Goal: Task Accomplishment & Management: Manage account settings

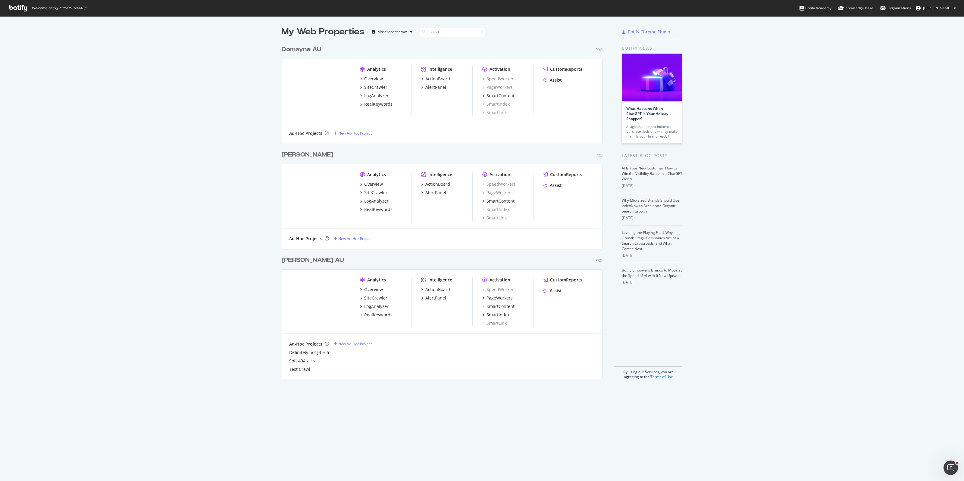
click at [139, 170] on div "My Web Properties Most recent crawl Domayne AU Pro Analytics Overview SiteCrawl…" at bounding box center [482, 202] width 964 height 373
drag, startPoint x: 154, startPoint y: 250, endPoint x: 149, endPoint y: 250, distance: 5.7
click at [154, 250] on div "My Web Properties Most recent crawl Domayne AU Pro Analytics Overview SiteCrawl…" at bounding box center [482, 202] width 964 height 373
click at [243, 99] on div "My Web Properties Most recent crawl Domayne AU Pro Analytics Overview SiteCrawl…" at bounding box center [482, 202] width 964 height 373
click at [222, 146] on div "My Web Properties Most recent crawl Domayne AU Pro Analytics Overview SiteCrawl…" at bounding box center [482, 202] width 964 height 373
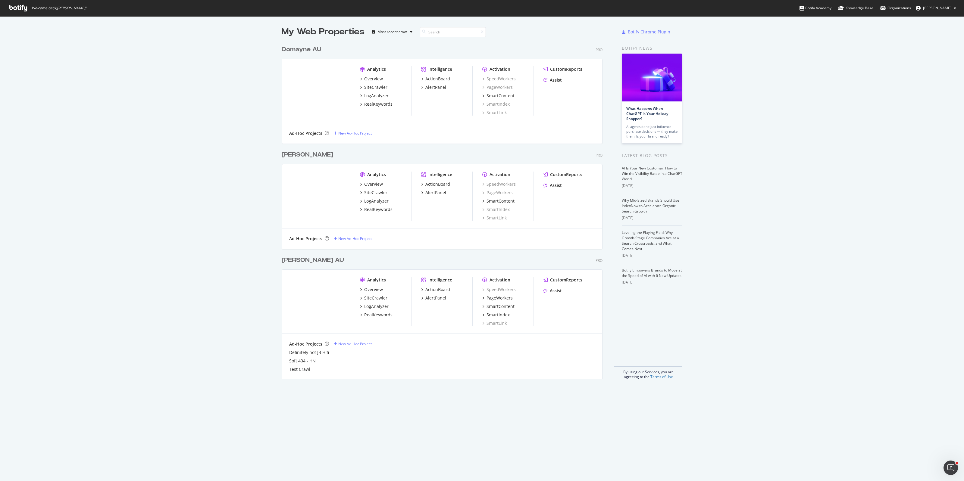
click at [136, 231] on div "My Web Properties Most recent crawl Domayne AU Pro Analytics Overview SiteCrawl…" at bounding box center [482, 202] width 964 height 373
click at [189, 166] on div "My Web Properties Most recent crawl Domayne AU Pro Analytics Overview SiteCrawl…" at bounding box center [482, 202] width 964 height 373
click at [170, 204] on div "My Web Properties Most recent crawl Domayne AU Pro Analytics Overview SiteCrawl…" at bounding box center [482, 202] width 964 height 373
click at [374, 78] on div "Overview" at bounding box center [373, 79] width 19 height 6
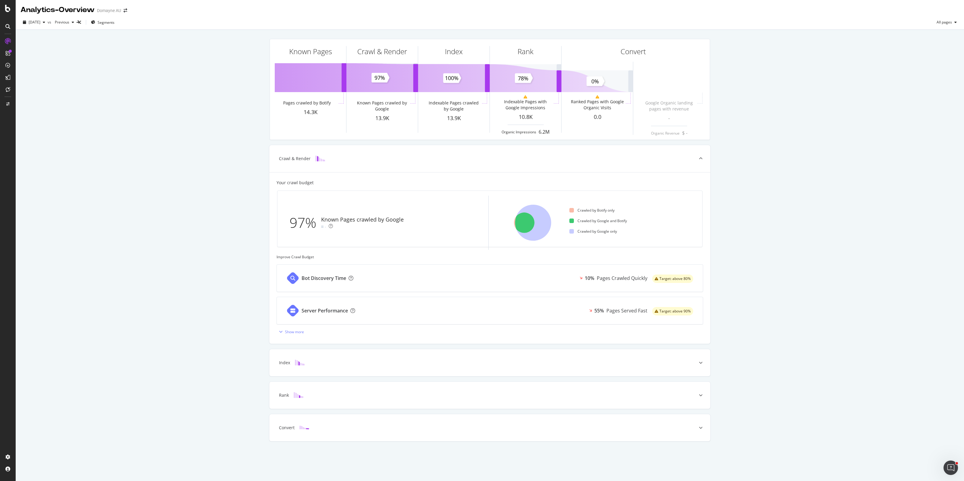
click at [196, 224] on div "Known Pages Pages crawled by Botify 14.3K Crawl & Render Known Pages crawled by…" at bounding box center [490, 249] width 948 height 438
click at [236, 133] on div "Known Pages Pages crawled by Botify 14.3K Crawl & Render Known Pages crawled by…" at bounding box center [490, 249] width 948 height 438
click at [32, 70] on div "ActionBoard" at bounding box center [33, 69] width 23 height 6
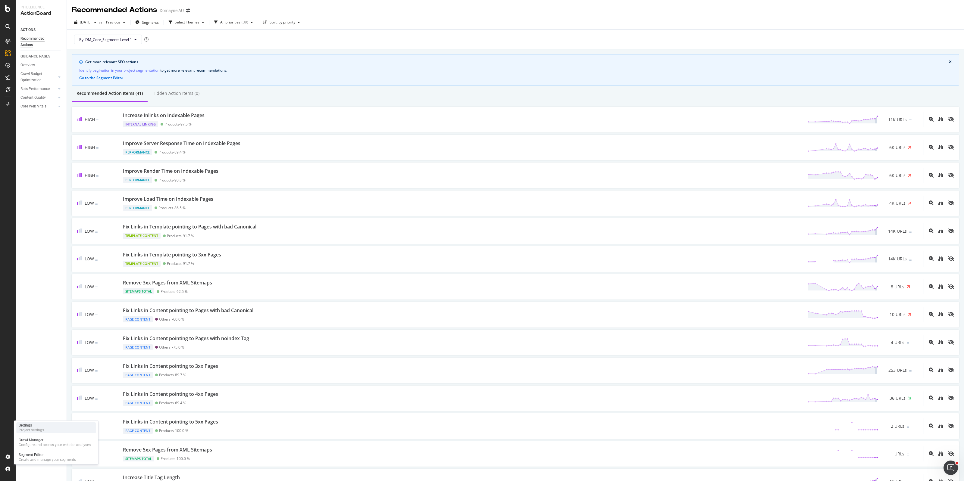
click at [30, 425] on div "Settings" at bounding box center [31, 425] width 25 height 5
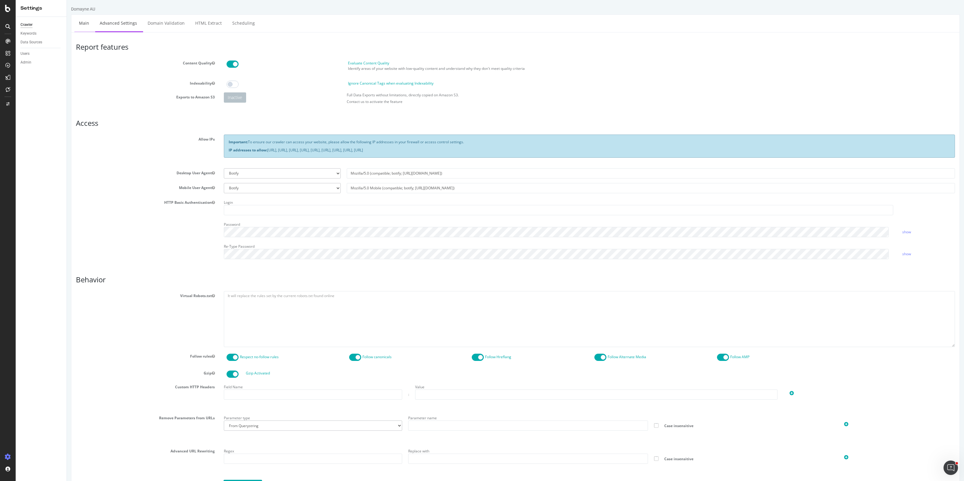
click at [75, 23] on link "Main" at bounding box center [83, 23] width 19 height 17
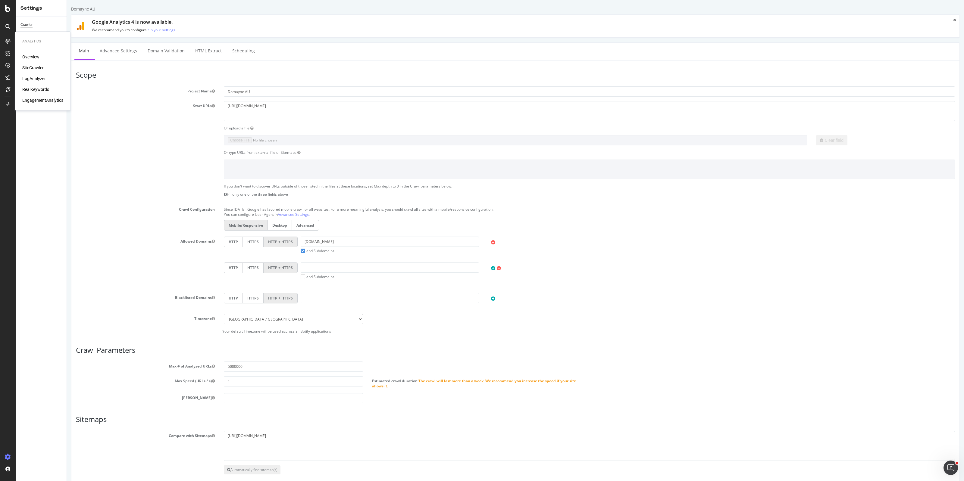
click at [31, 59] on div "Overview" at bounding box center [30, 57] width 17 height 6
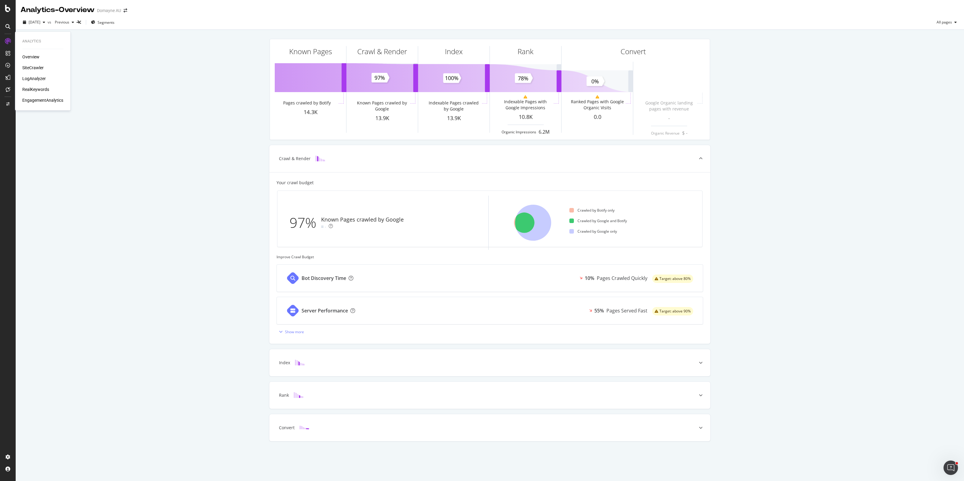
click at [36, 68] on div "SiteCrawler" at bounding box center [32, 68] width 21 height 6
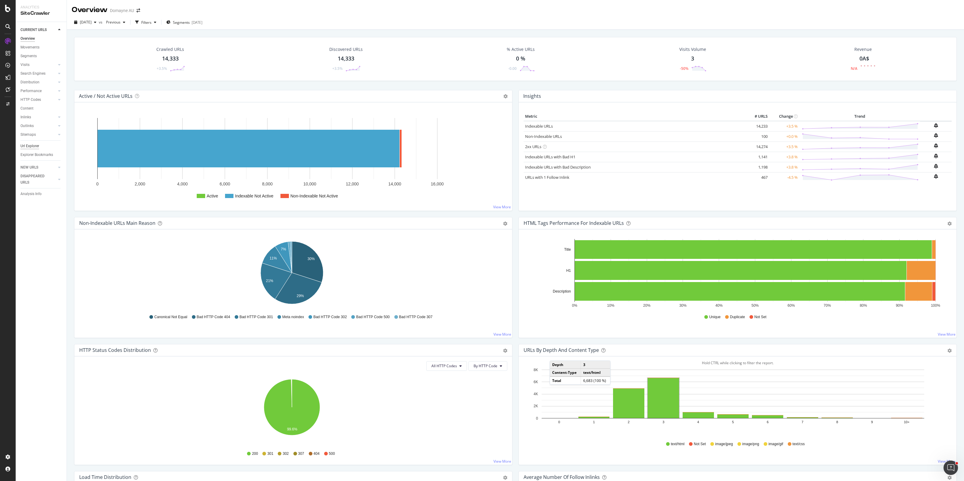
click at [36, 147] on div "Url Explorer" at bounding box center [29, 146] width 19 height 6
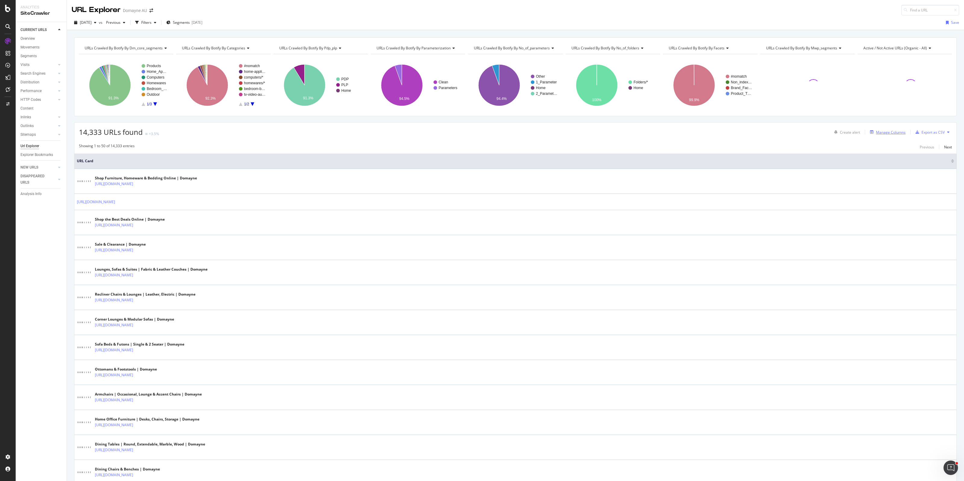
click at [887, 133] on div "Manage Columns" at bounding box center [891, 132] width 30 height 5
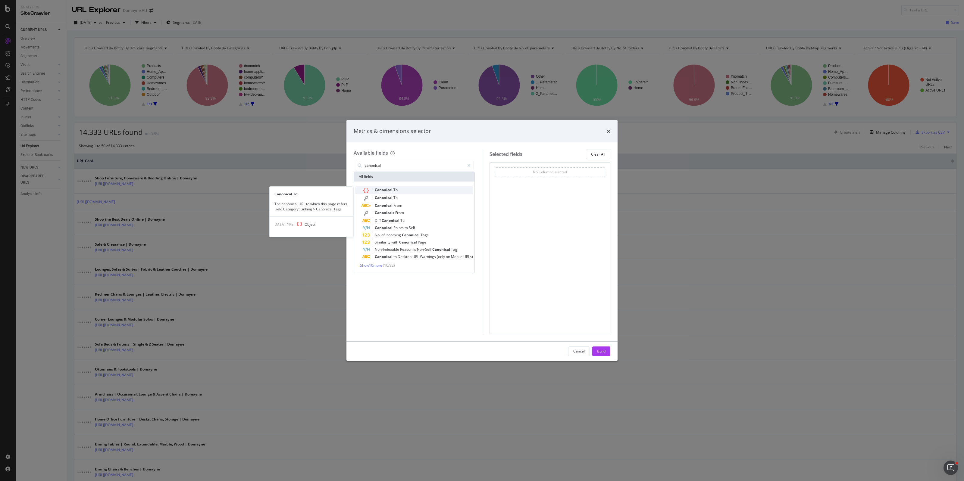
type input "canonical"
click at [388, 191] on span "Canonical" at bounding box center [384, 189] width 19 height 5
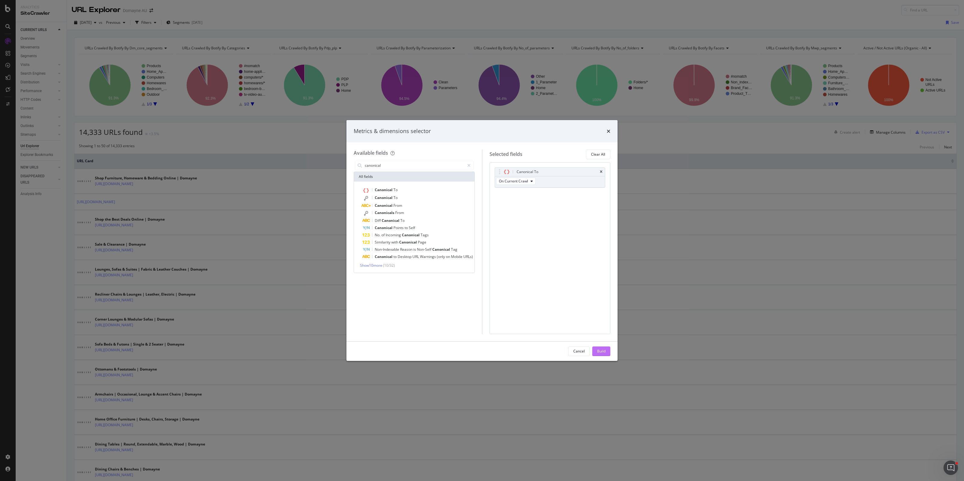
click at [596, 353] on button "Build" at bounding box center [601, 352] width 18 height 10
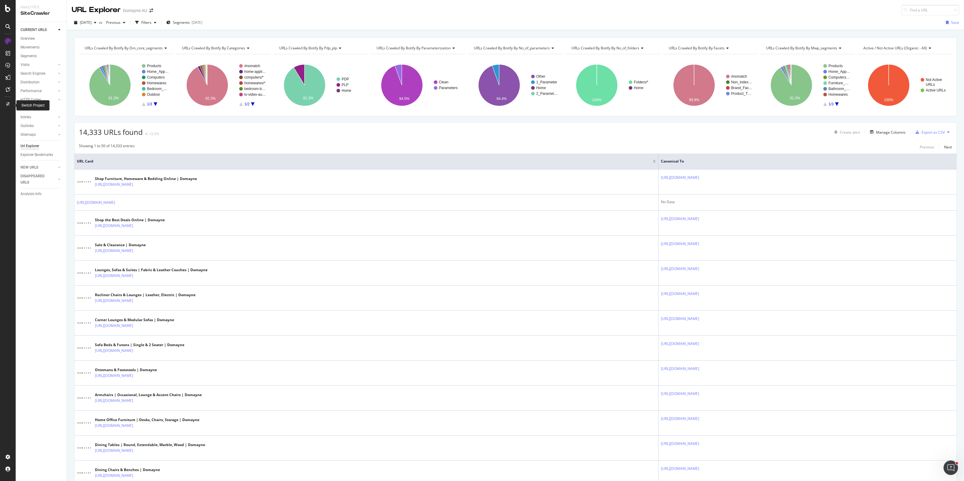
click at [11, 105] on div at bounding box center [8, 104] width 14 height 10
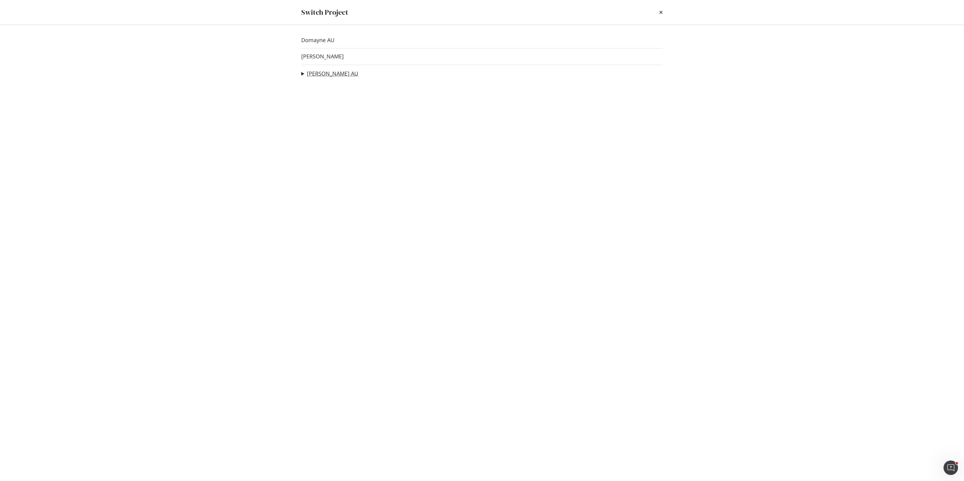
click at [338, 71] on link "[PERSON_NAME] AU" at bounding box center [332, 73] width 51 height 6
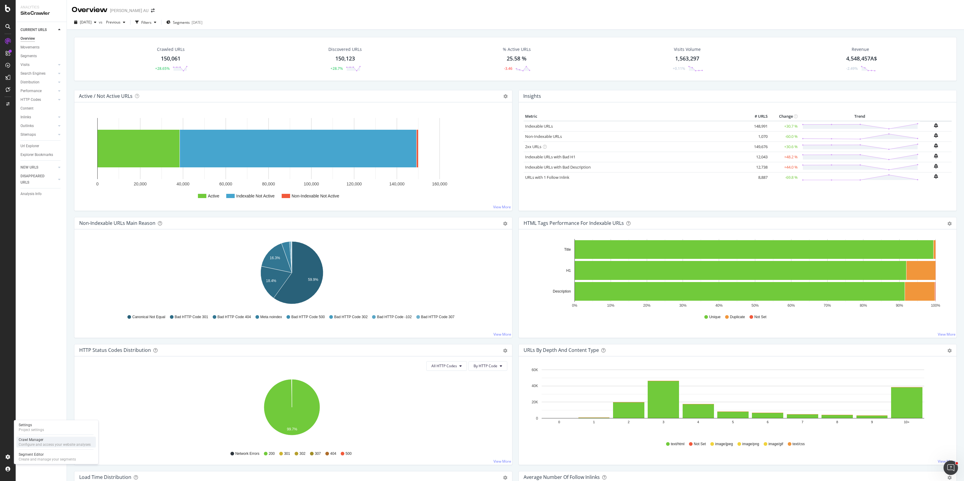
click at [42, 444] on div "Configure and access your website analyses" at bounding box center [55, 445] width 72 height 5
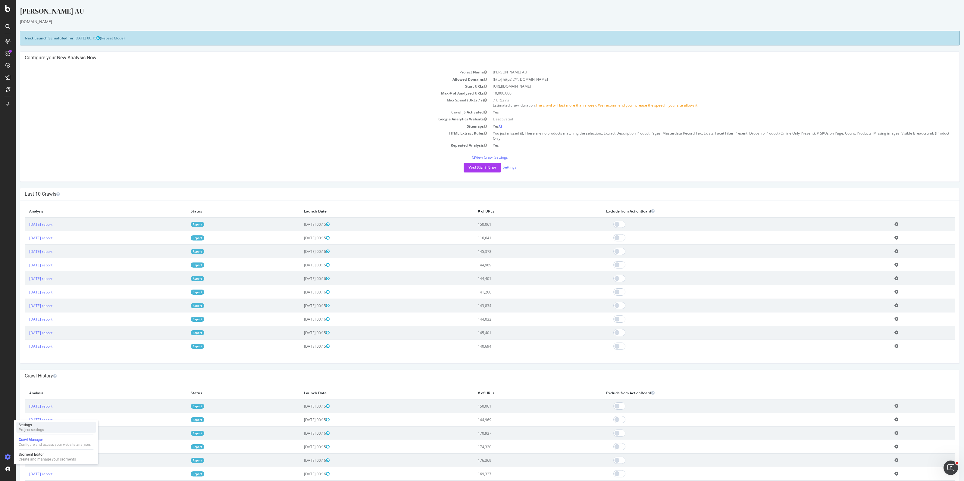
click at [35, 428] on div "Project settings" at bounding box center [31, 430] width 25 height 5
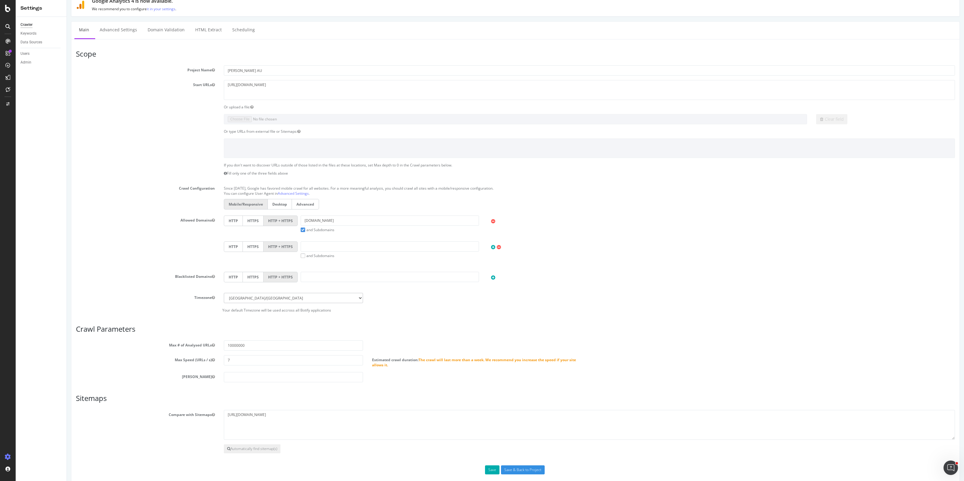
scroll to position [31, 0]
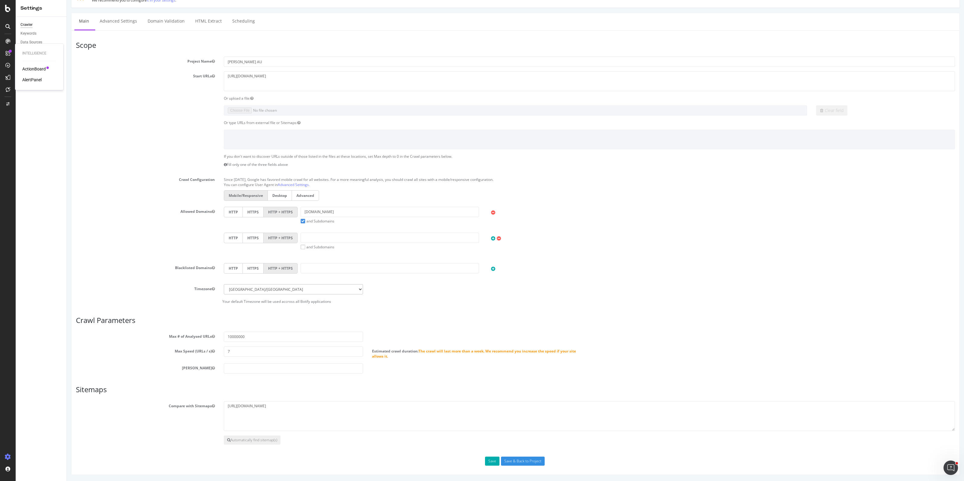
click at [41, 68] on div "ActionBoard" at bounding box center [33, 69] width 23 height 6
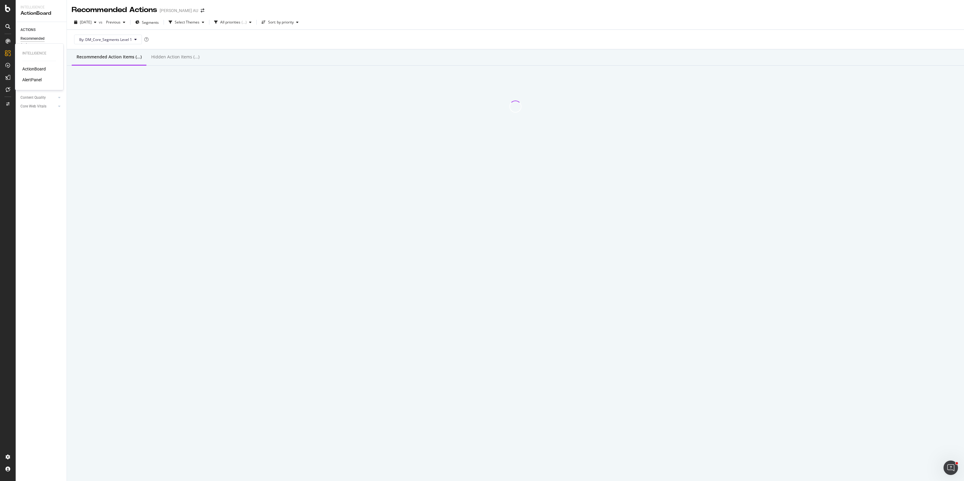
click at [37, 81] on div "AlertPanel" at bounding box center [31, 80] width 19 height 6
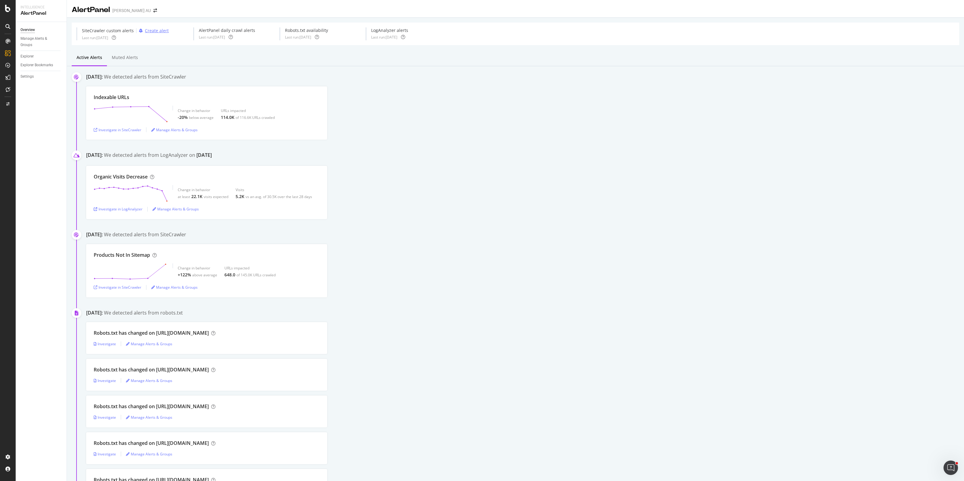
click at [160, 31] on div "Create alert" at bounding box center [157, 31] width 24 height 6
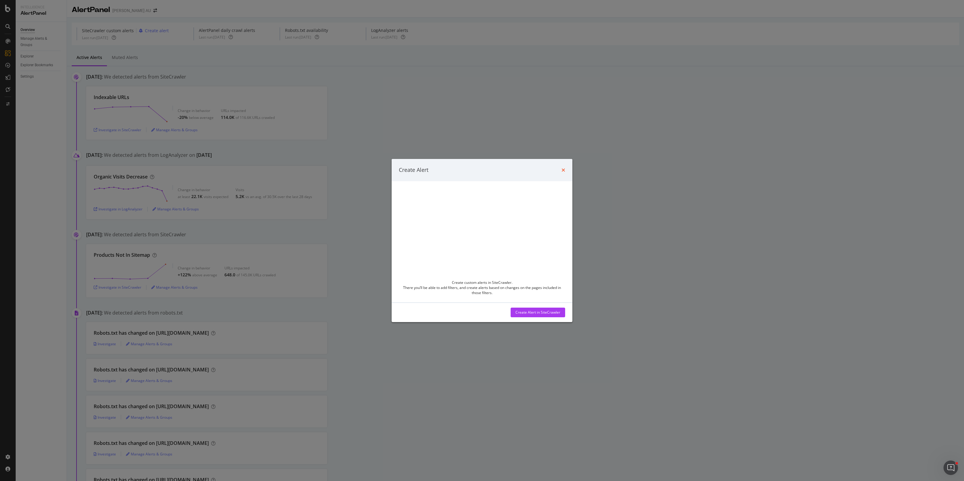
click at [564, 168] on icon "times" at bounding box center [563, 170] width 4 height 5
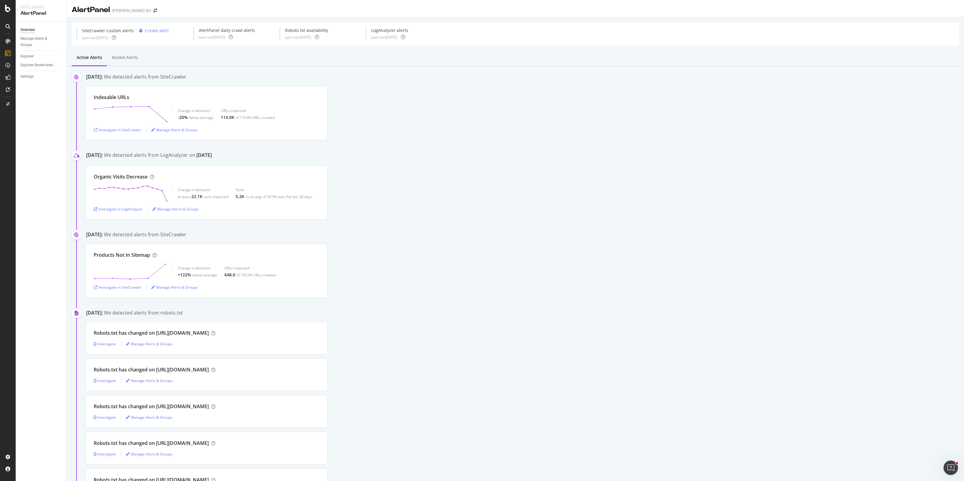
click at [520, 123] on div "Indexable URLs Change in behavior -20% below average URLs impacted 114.0K of 11…" at bounding box center [525, 112] width 878 height 53
click at [31, 36] on div "Manage Alerts & Groups" at bounding box center [38, 42] width 36 height 13
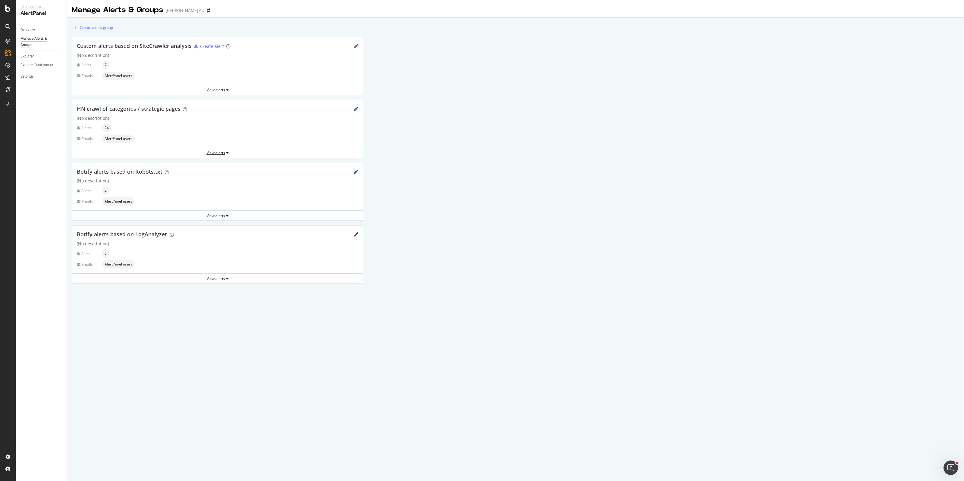
click at [217, 154] on div "View alerts" at bounding box center [217, 152] width 291 height 5
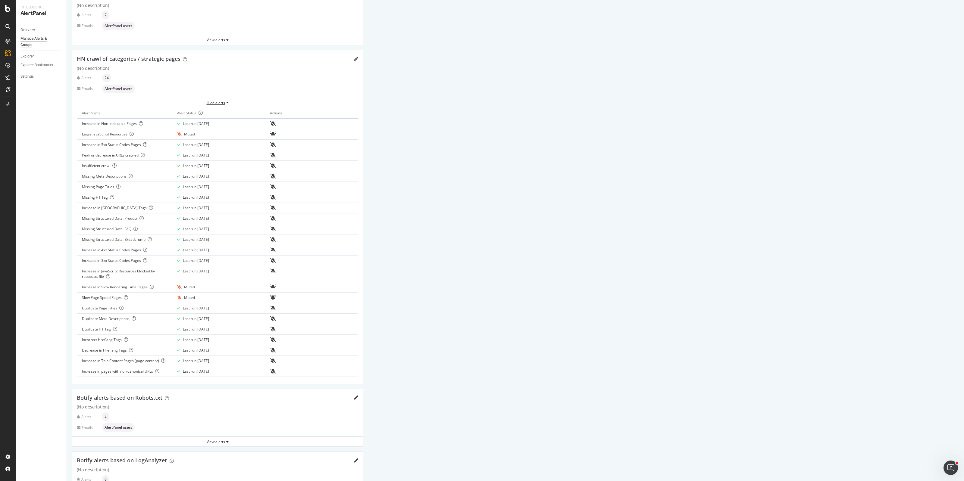
scroll to position [75, 0]
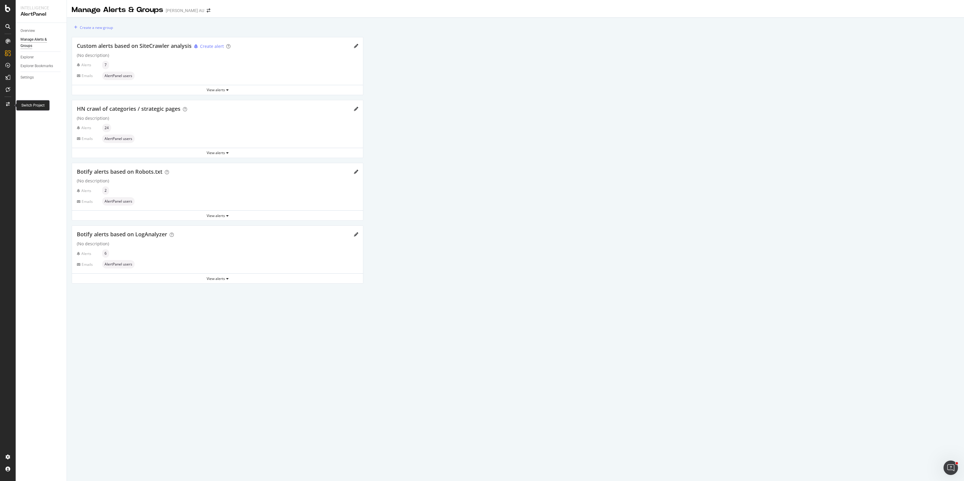
click at [7, 102] on icon at bounding box center [8, 104] width 4 height 4
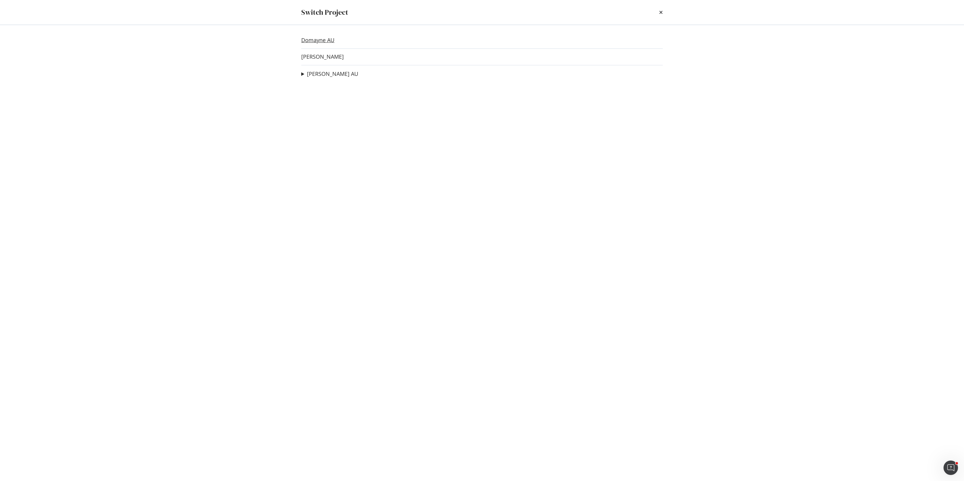
click at [313, 39] on link "Domayne AU" at bounding box center [317, 40] width 33 height 6
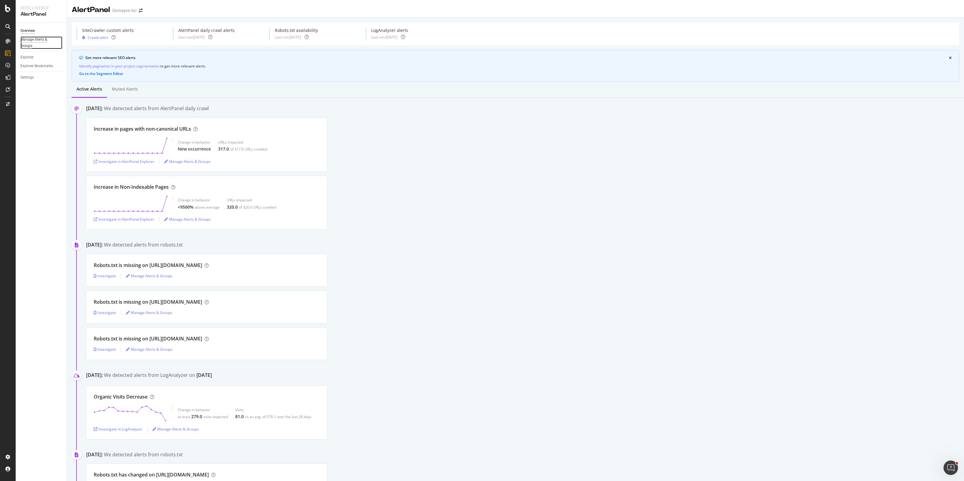
click at [33, 39] on div "Manage Alerts & Groups" at bounding box center [38, 42] width 36 height 13
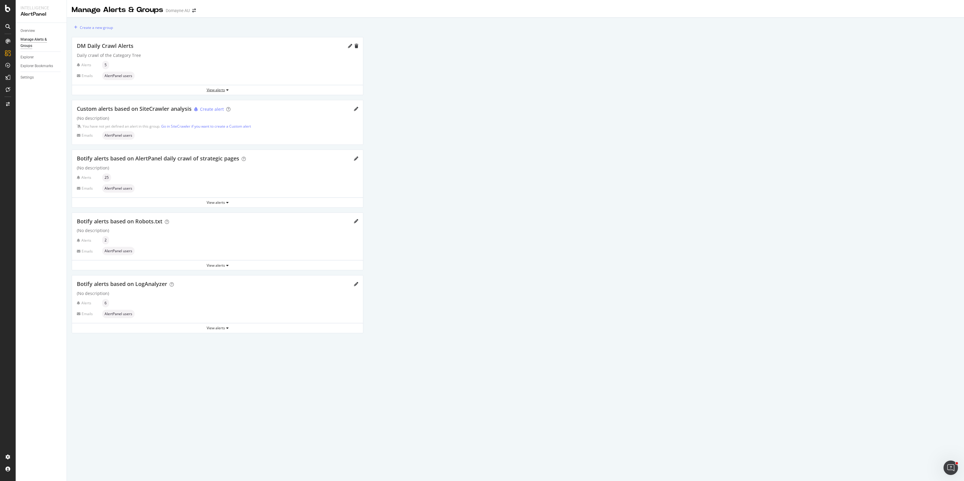
click at [227, 88] on icon "button" at bounding box center [227, 90] width 2 height 4
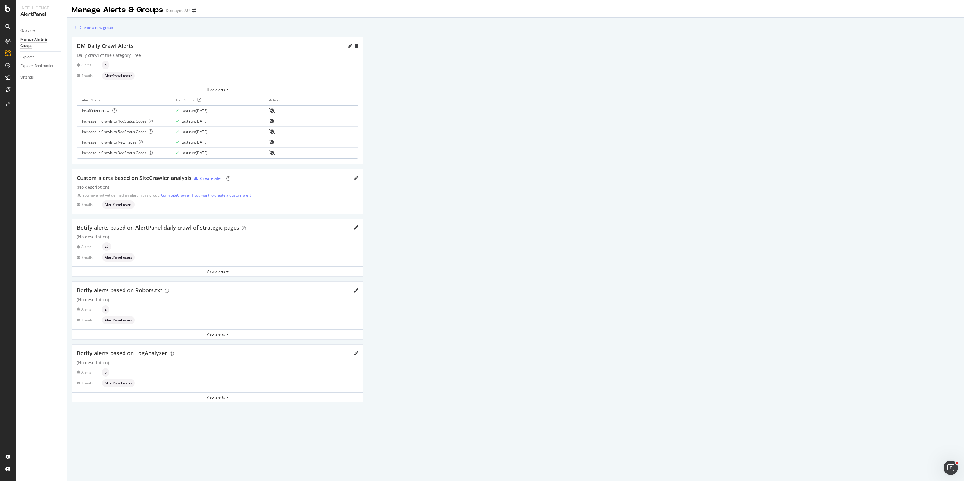
click at [227, 88] on icon "button" at bounding box center [227, 90] width 2 height 4
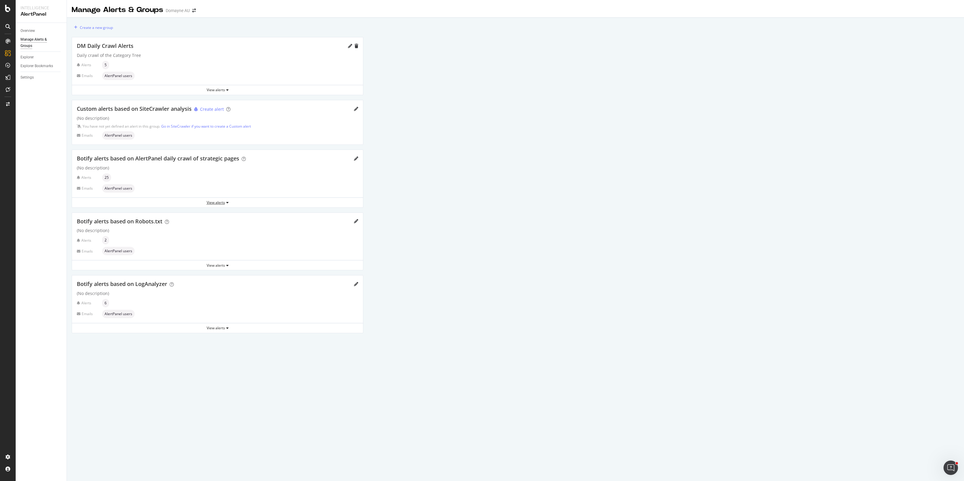
click at [217, 201] on div "View alerts" at bounding box center [217, 202] width 291 height 5
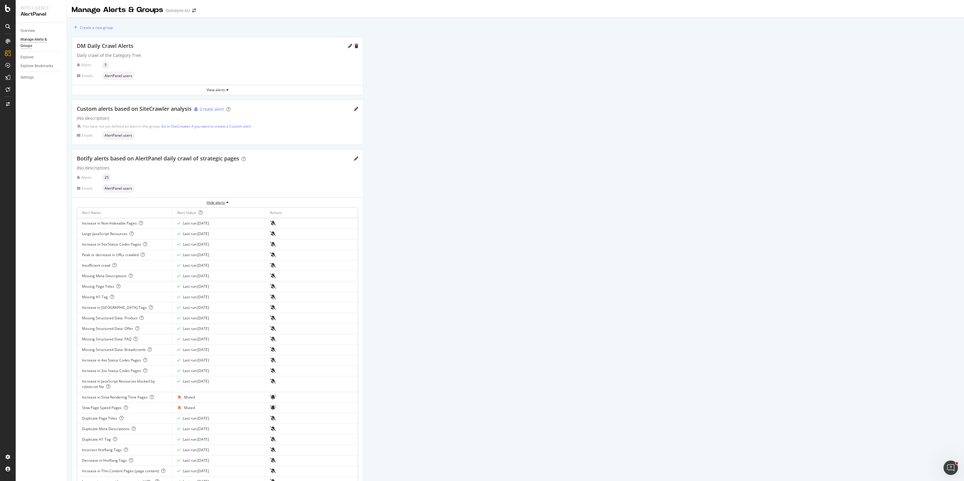
scroll to position [149, 0]
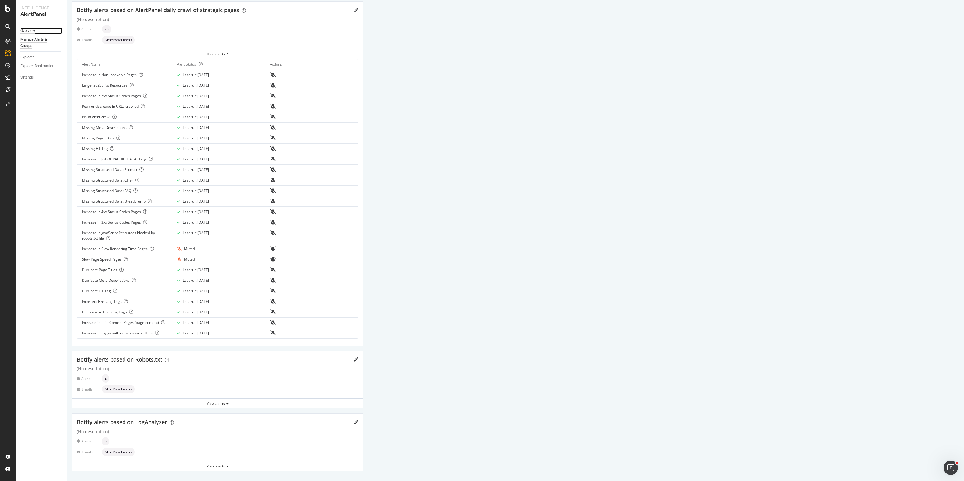
click at [27, 28] on div "Overview" at bounding box center [27, 31] width 14 height 6
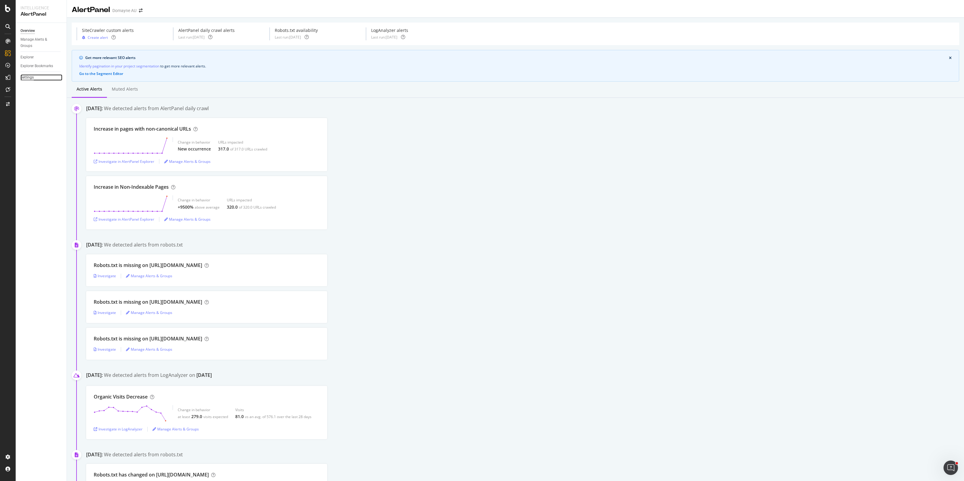
click at [31, 77] on div "Settings" at bounding box center [26, 77] width 13 height 6
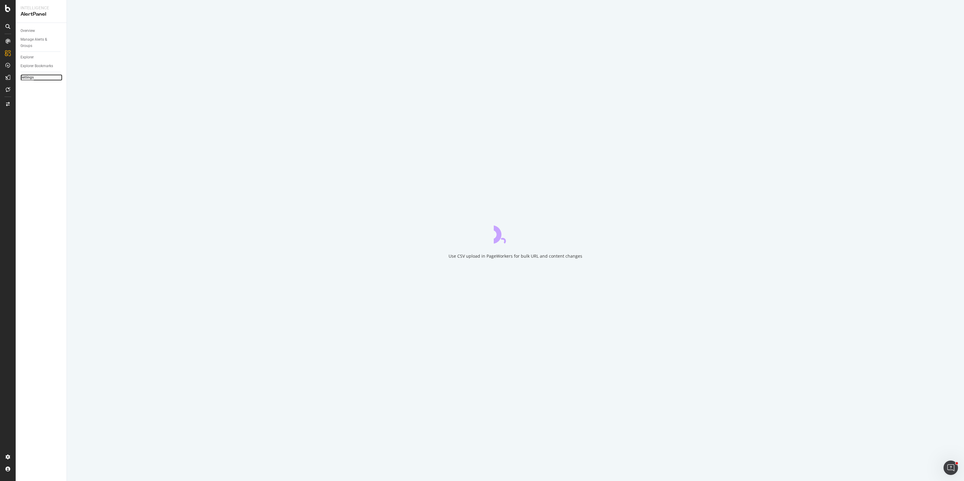
select select "01"
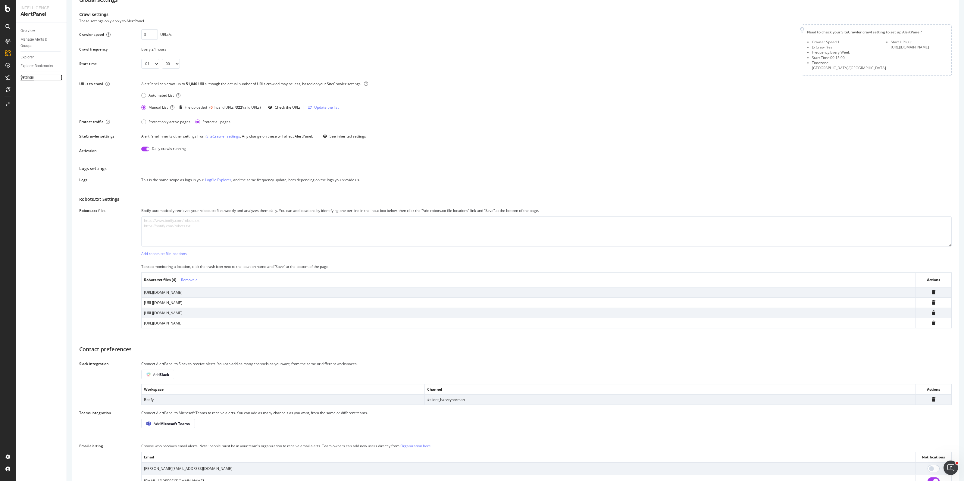
scroll to position [201, 0]
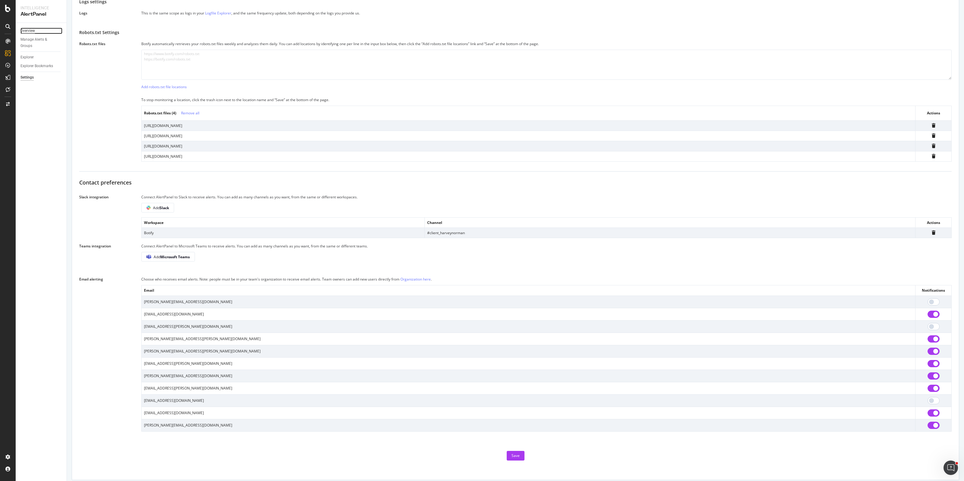
click at [30, 29] on div "Overview" at bounding box center [27, 31] width 14 height 6
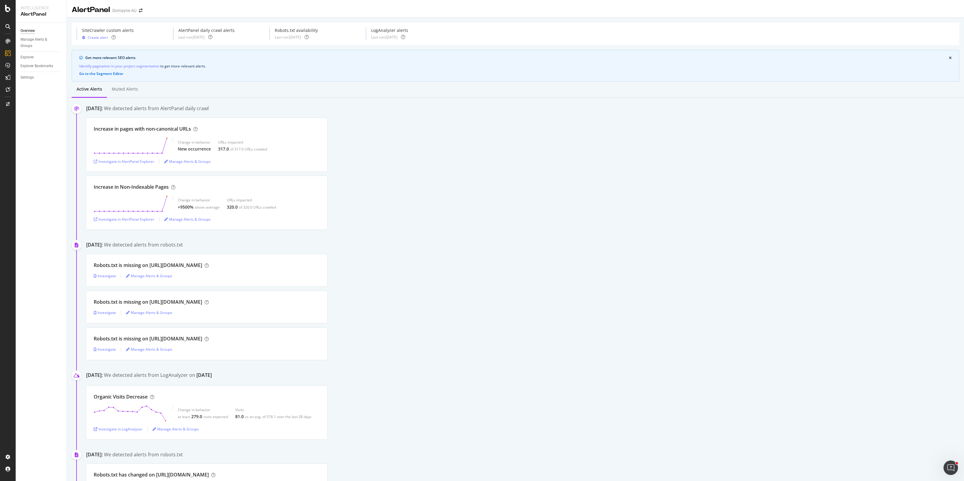
click at [536, 124] on div "Increase in pages with non-canonical URLs Change in behavior New occurrence URL…" at bounding box center [525, 144] width 878 height 53
click at [522, 190] on div "Increase in Non-Indexable Pages Change in behavior +9500% above average URLs im…" at bounding box center [525, 202] width 878 height 53
click at [542, 193] on div "Increase in Non-Indexable Pages Change in behavior +9500% above average URLs im…" at bounding box center [525, 202] width 878 height 53
click at [486, 201] on div "Increase in Non-Indexable Pages Change in behavior +9500% above average URLs im…" at bounding box center [525, 202] width 878 height 53
